Goal: Task Accomplishment & Management: Manage account settings

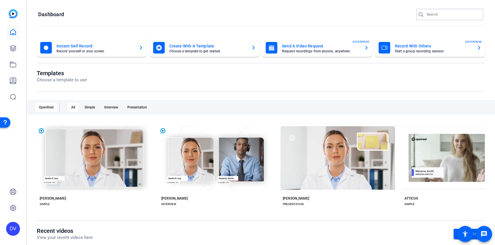
click at [443, 15] on input "Search" at bounding box center [452, 14] width 52 height 7
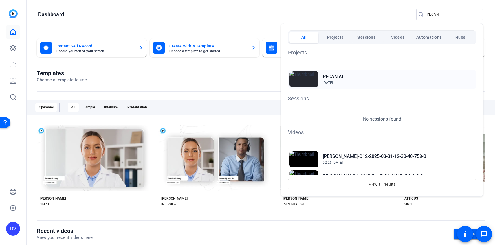
type input "PECAN"
click at [324, 81] on span "[DATE]" at bounding box center [327, 83] width 10 height 4
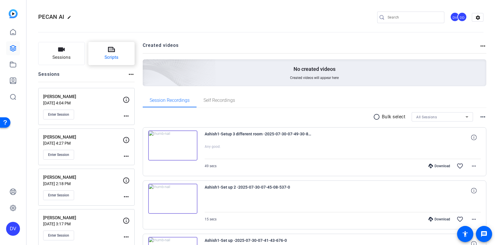
click at [105, 49] on button "Scripts" at bounding box center [111, 53] width 47 height 23
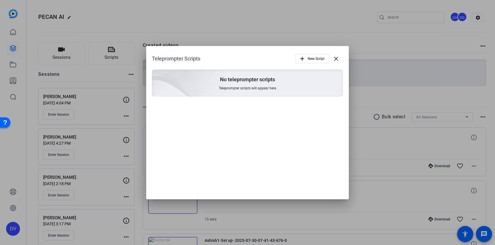
click at [64, 49] on div at bounding box center [247, 122] width 495 height 245
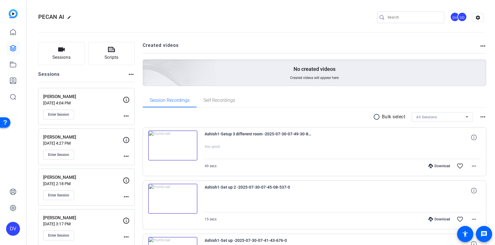
click at [64, 49] on icon "button" at bounding box center [61, 49] width 7 height 4
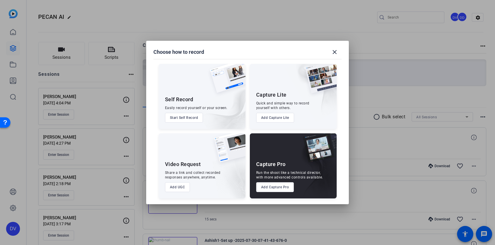
click at [271, 184] on button "Add Capture Pro" at bounding box center [275, 187] width 38 height 10
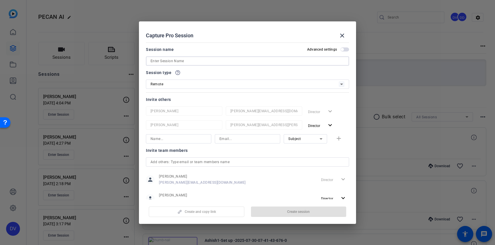
click at [224, 63] on input at bounding box center [247, 61] width 194 height 7
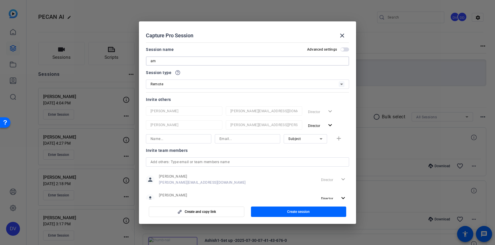
type input "a"
type input "[PERSON_NAME]"
click at [286, 205] on span "button" at bounding box center [298, 212] width 95 height 14
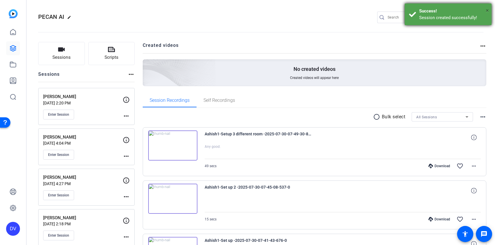
click at [486, 10] on span "×" at bounding box center [486, 10] width 3 height 7
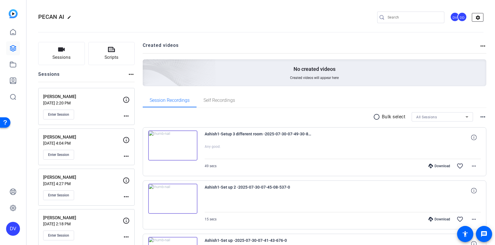
click at [475, 17] on mat-icon "settings" at bounding box center [478, 17] width 12 height 9
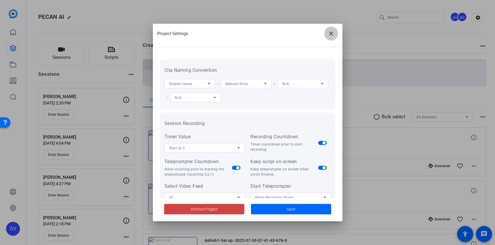
click at [332, 30] on mat-icon "close" at bounding box center [330, 33] width 7 height 7
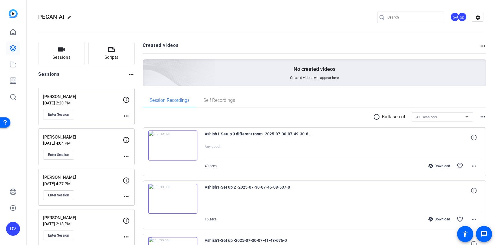
click at [458, 16] on div "DD" at bounding box center [462, 17] width 10 height 10
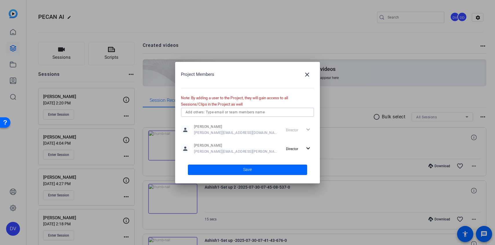
click at [259, 113] on input "text" at bounding box center [247, 112] width 124 height 7
type input "hazel@remotevideotestimonials.com"
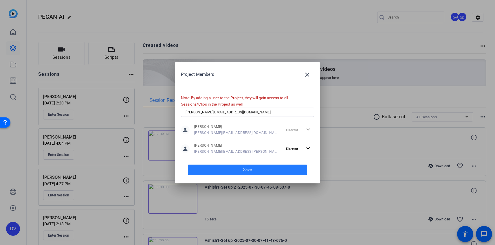
click at [288, 170] on span at bounding box center [247, 170] width 119 height 14
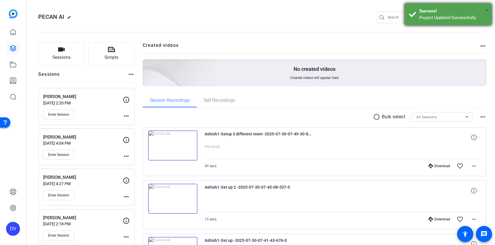
click at [486, 11] on span "×" at bounding box center [486, 10] width 3 height 7
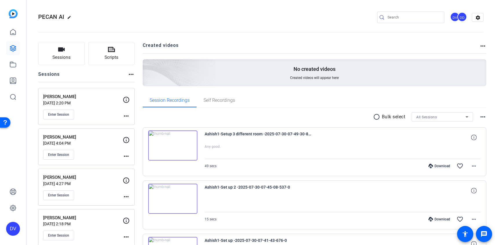
click at [458, 15] on div "DD" at bounding box center [462, 17] width 10 height 10
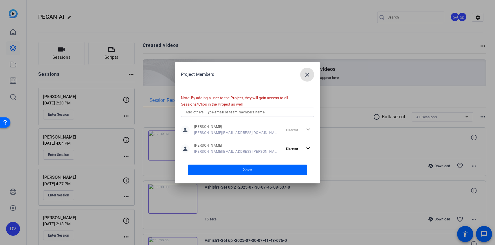
click at [266, 115] on input "text" at bounding box center [247, 112] width 124 height 7
click at [248, 113] on input "hazel@remotevideotestimonials.com" at bounding box center [247, 112] width 124 height 7
type input "hazel@remotevideotestimonials.com"
click at [260, 170] on span at bounding box center [247, 170] width 119 height 14
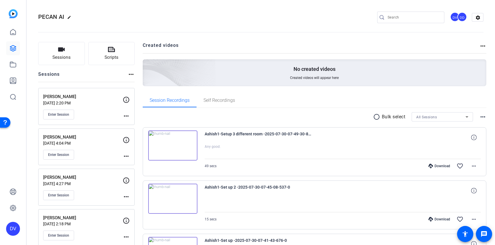
click at [461, 18] on div "DD" at bounding box center [462, 17] width 10 height 10
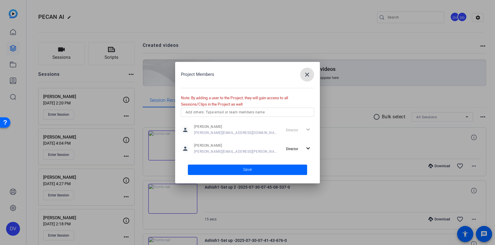
click at [281, 115] on input "text" at bounding box center [247, 112] width 124 height 7
click at [278, 106] on div "Project Members close Note: By adding a user to the Project, they will gain acc…" at bounding box center [247, 122] width 145 height 121
